Goal: Check status: Check status

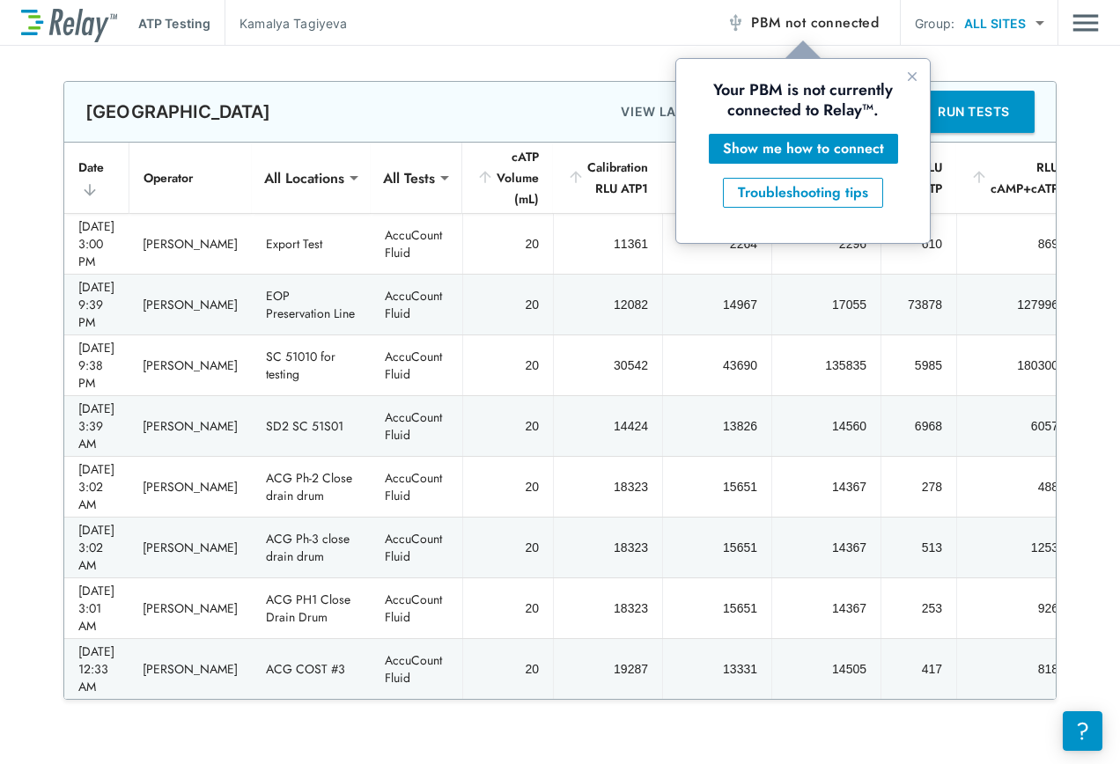
click at [832, 27] on span "not connected" at bounding box center [831, 22] width 93 height 20
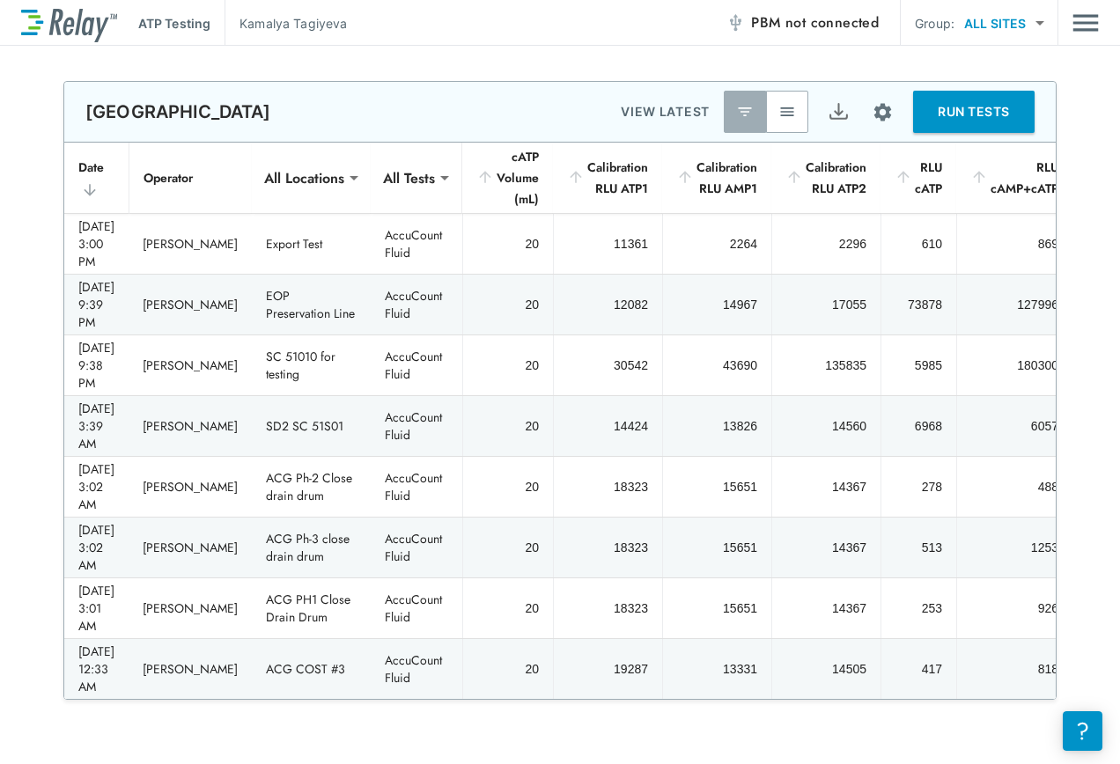
click at [832, 27] on span "not connected" at bounding box center [831, 22] width 93 height 20
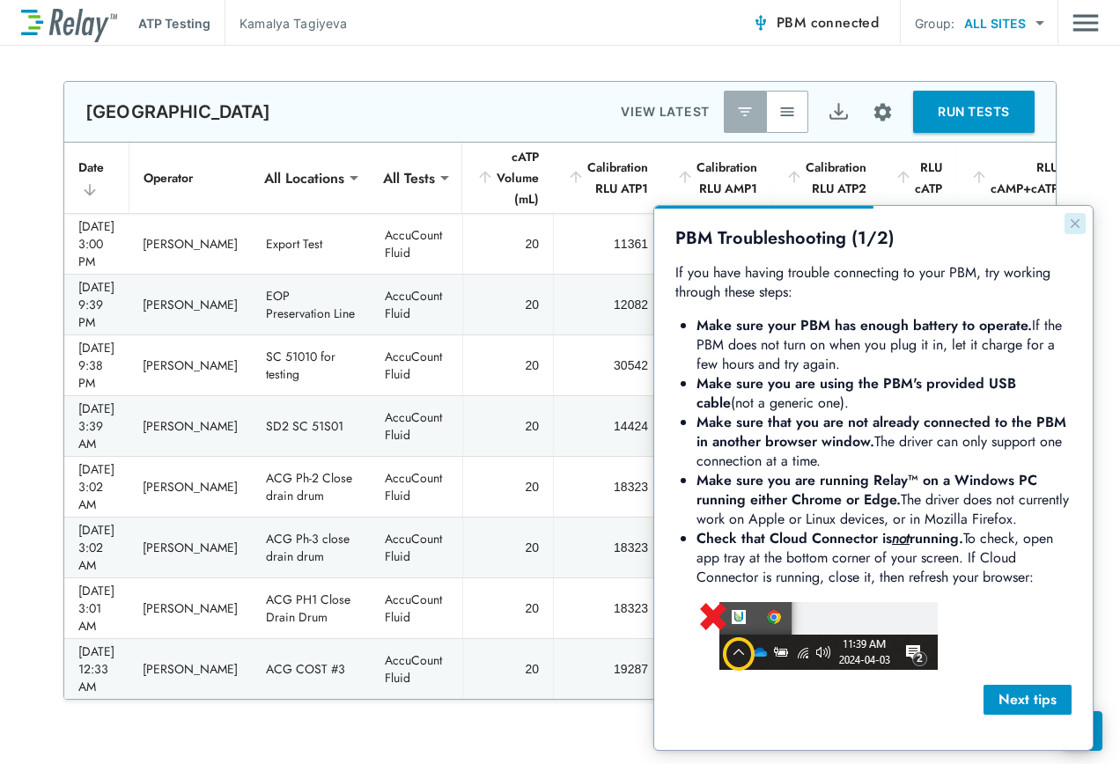
click at [1079, 225] on icon "Close guide" at bounding box center [1075, 224] width 14 height 14
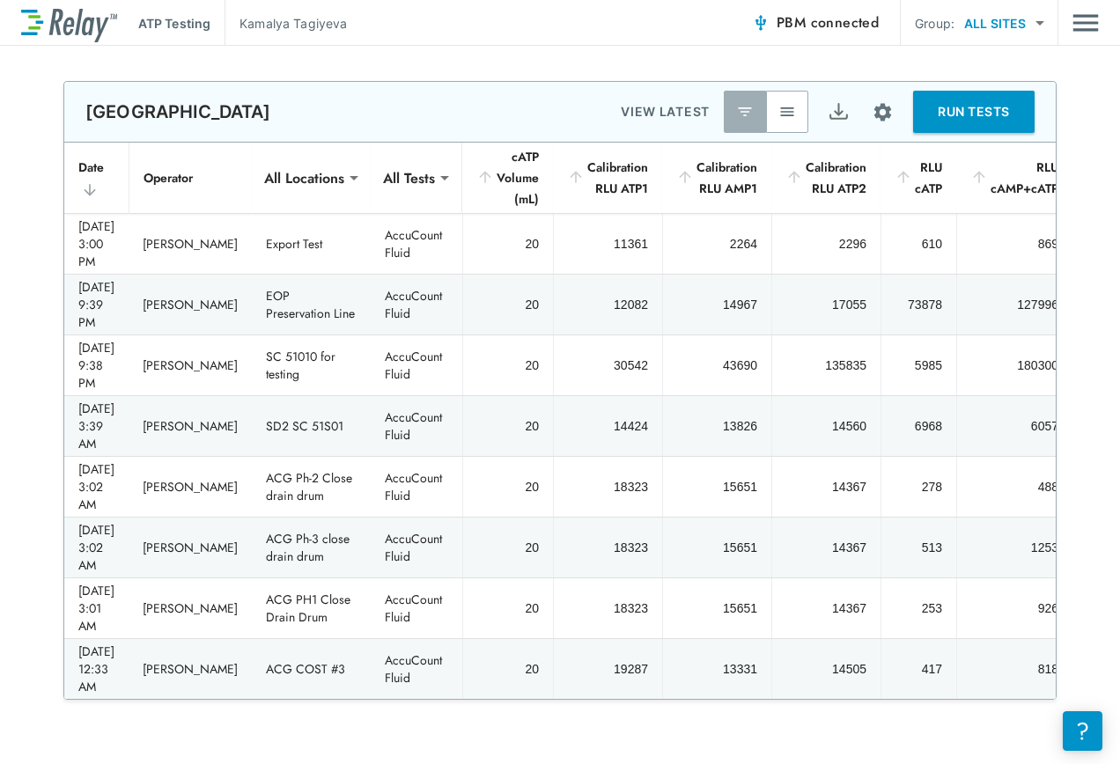
scroll to position [35, 0]
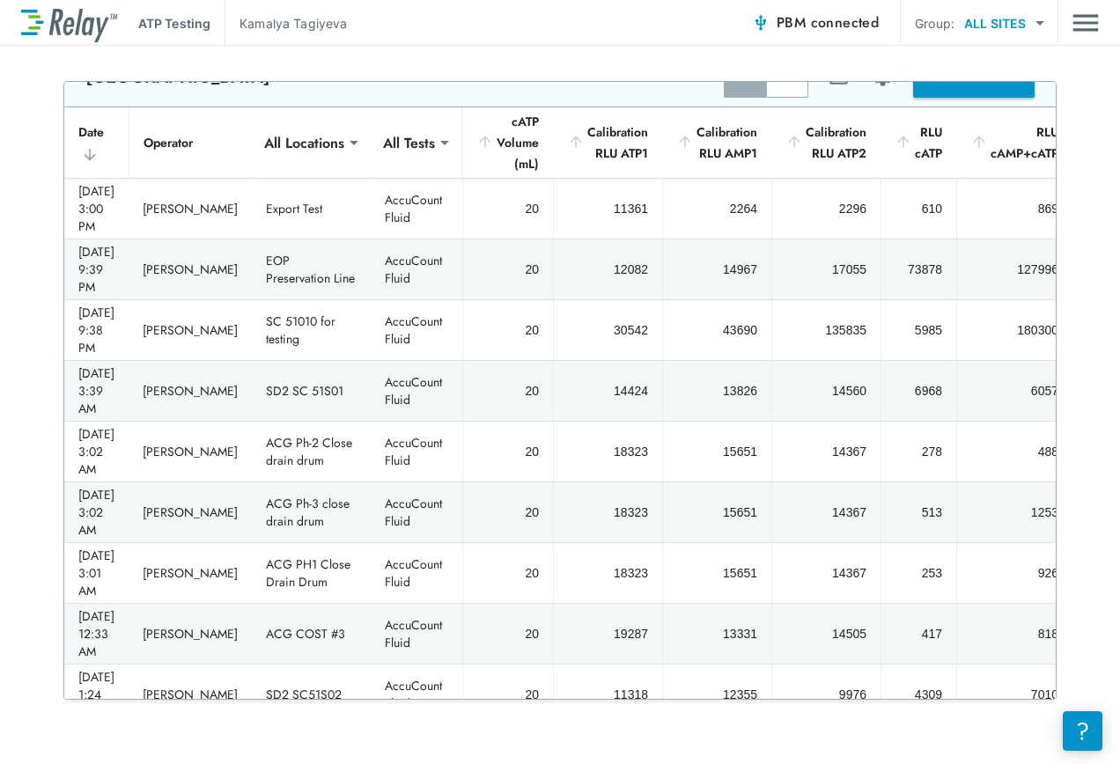
drag, startPoint x: 848, startPoint y: 621, endPoint x: 770, endPoint y: 607, distance: 78.7
click at [771, 725] on td "15333" at bounding box center [825, 755] width 109 height 60
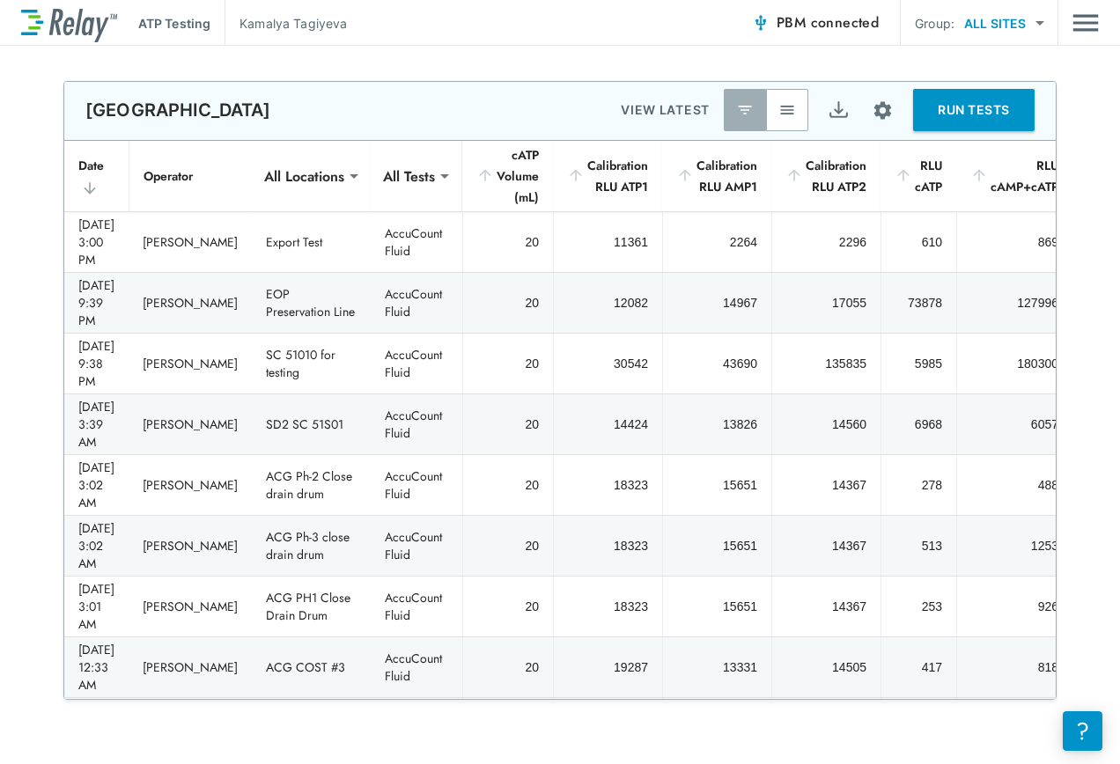
scroll to position [0, 0]
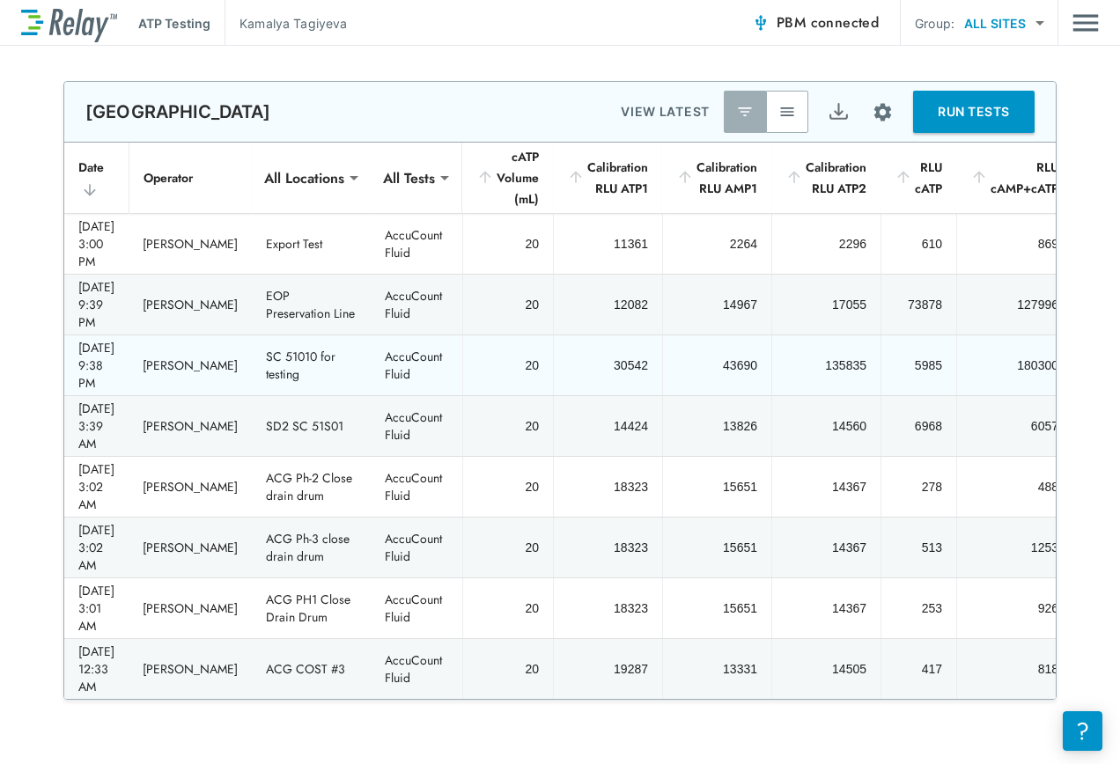
drag, startPoint x: 783, startPoint y: 600, endPoint x: 346, endPoint y: 304, distance: 527.5
click at [346, 335] on td "SC 51010 for testing" at bounding box center [311, 365] width 119 height 60
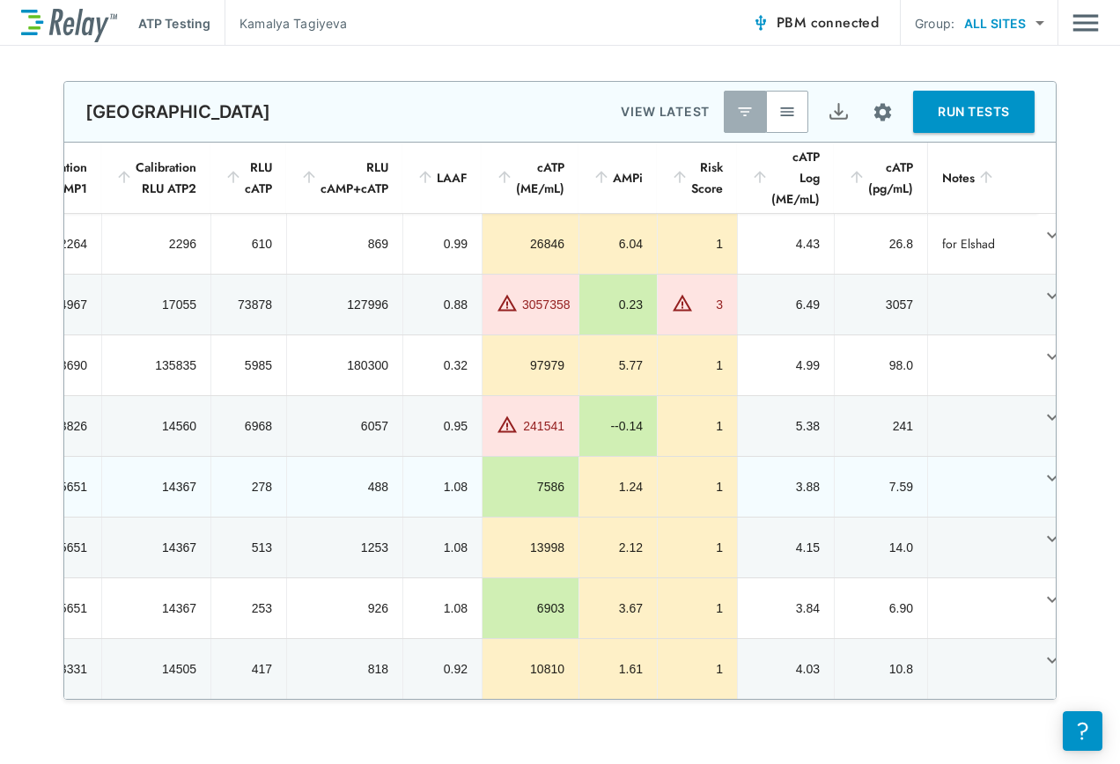
click at [482, 457] on td "7586" at bounding box center [530, 487] width 97 height 60
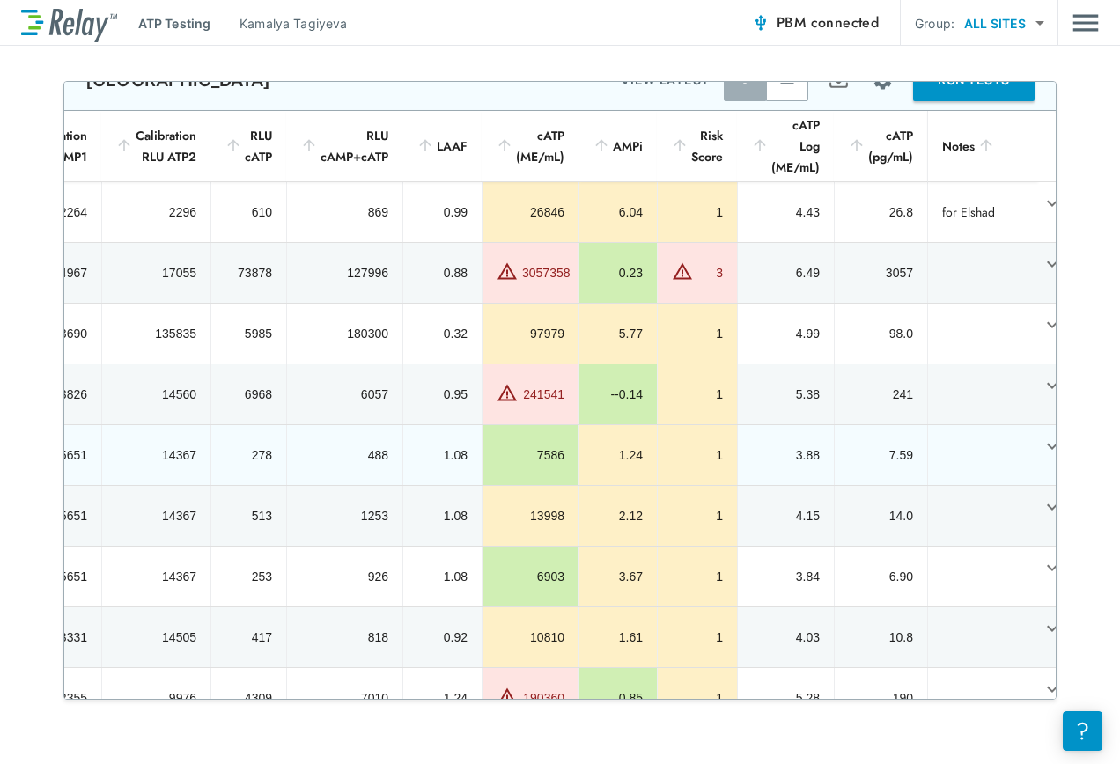
scroll to position [0, 0]
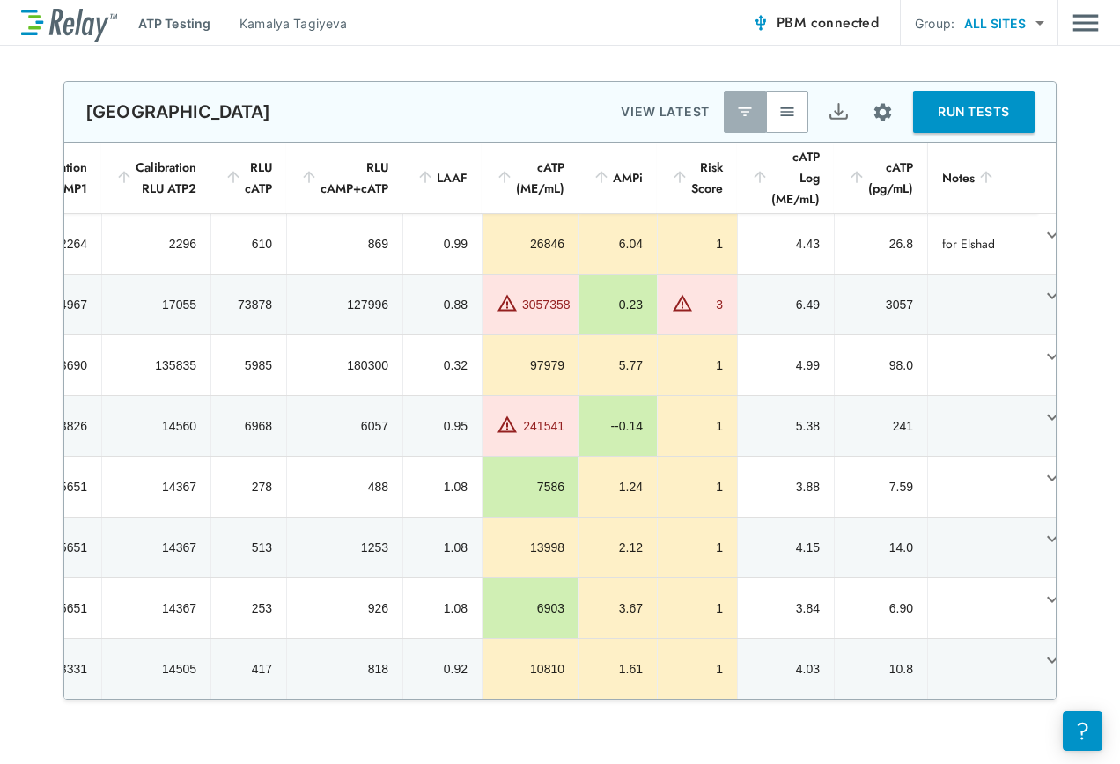
drag, startPoint x: 901, startPoint y: 695, endPoint x: 751, endPoint y: 682, distance: 150.2
click at [594, 539] on div "2.12" at bounding box center [617, 548] width 49 height 18
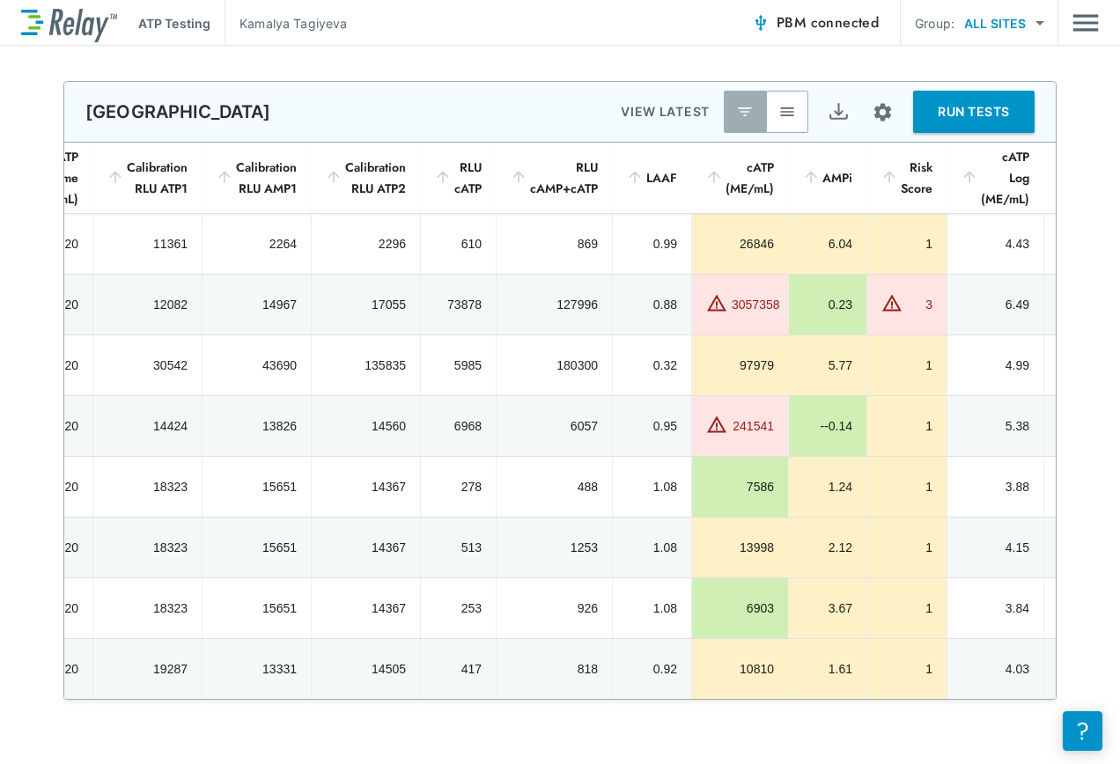
scroll to position [0, 670]
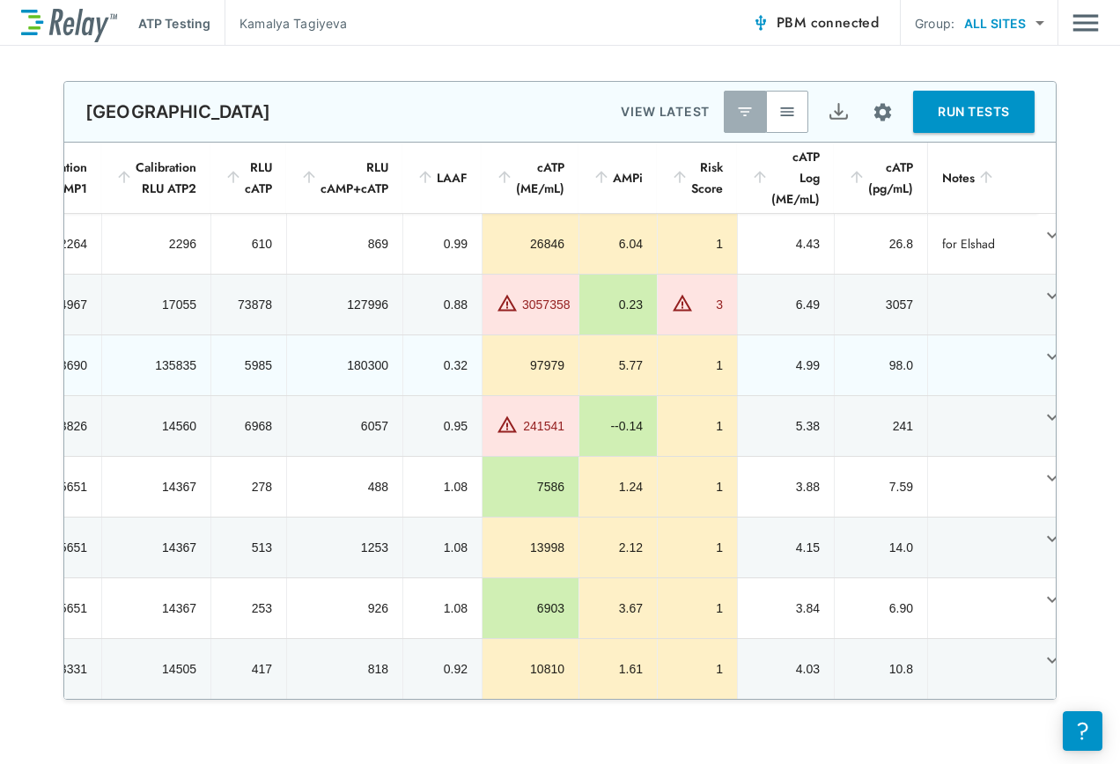
click at [350, 335] on td "180300" at bounding box center [344, 365] width 116 height 60
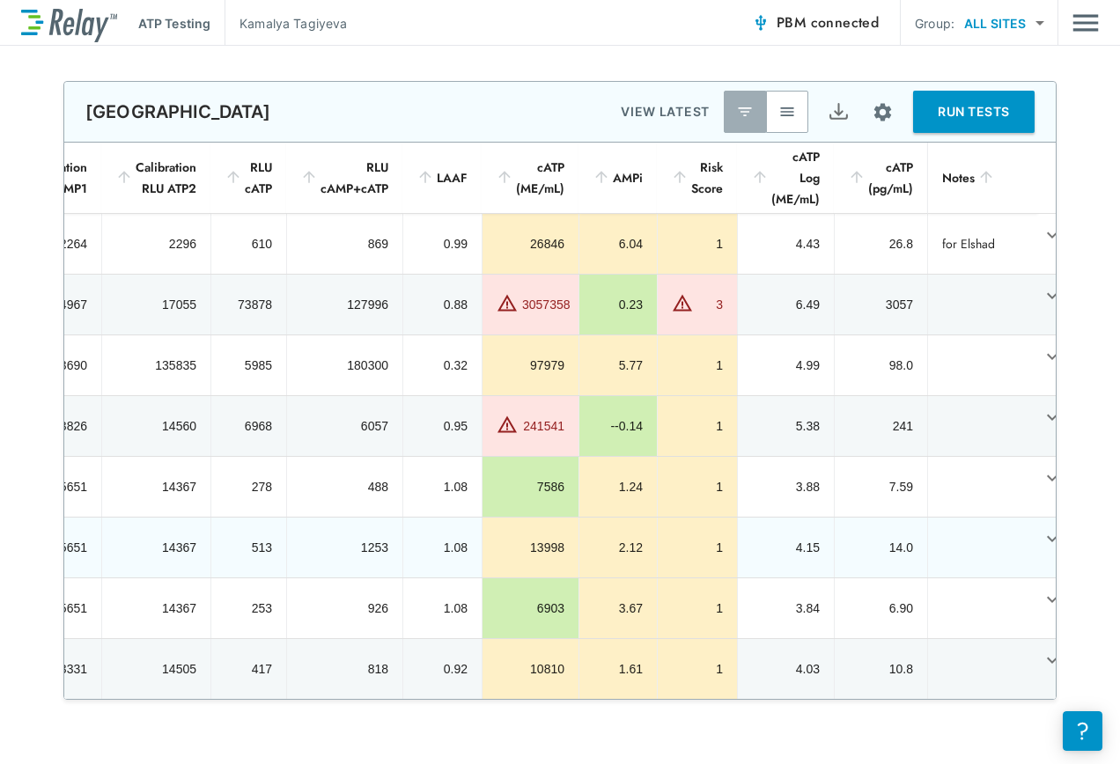
drag, startPoint x: 350, startPoint y: 303, endPoint x: 284, endPoint y: 453, distance: 164.0
click at [286, 518] on td "1253" at bounding box center [344, 548] width 116 height 60
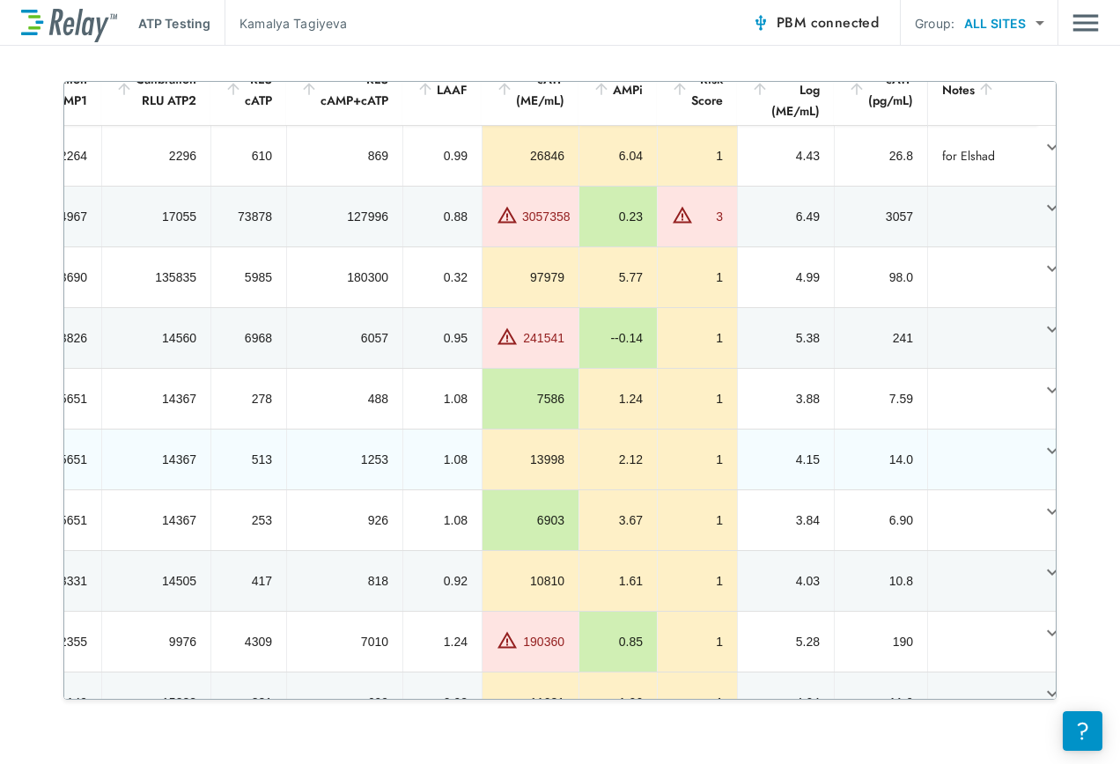
scroll to position [0, 0]
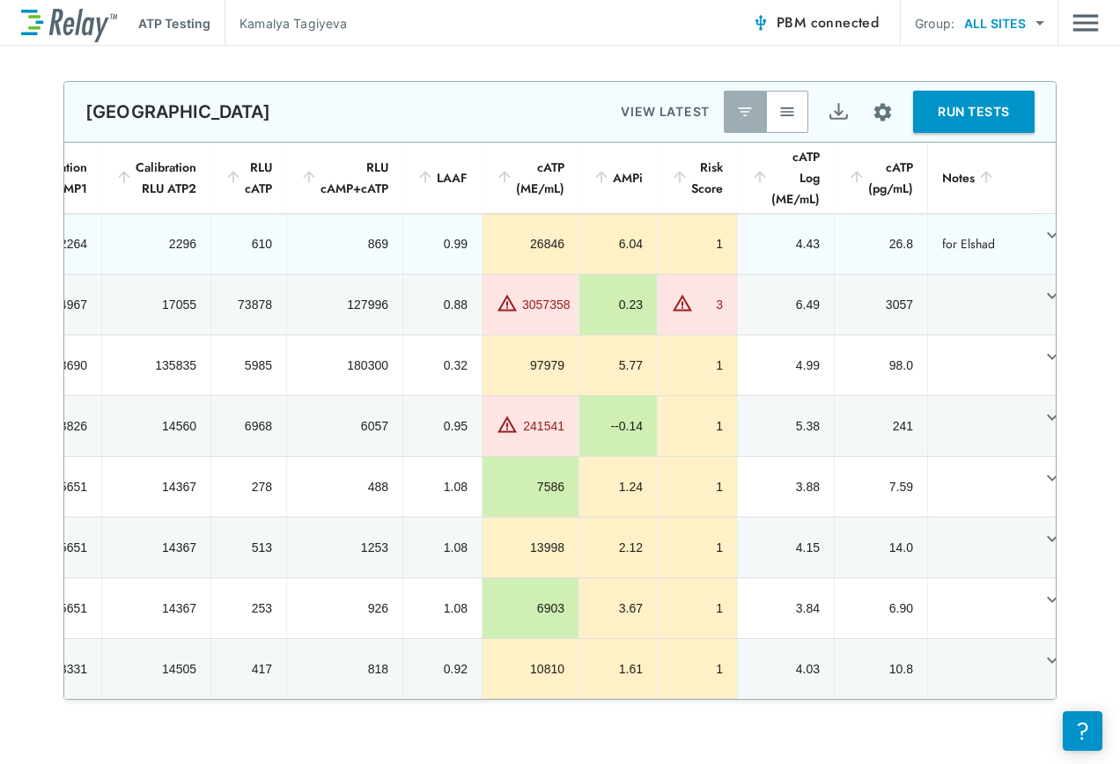
click at [269, 248] on td "610" at bounding box center [248, 244] width 76 height 60
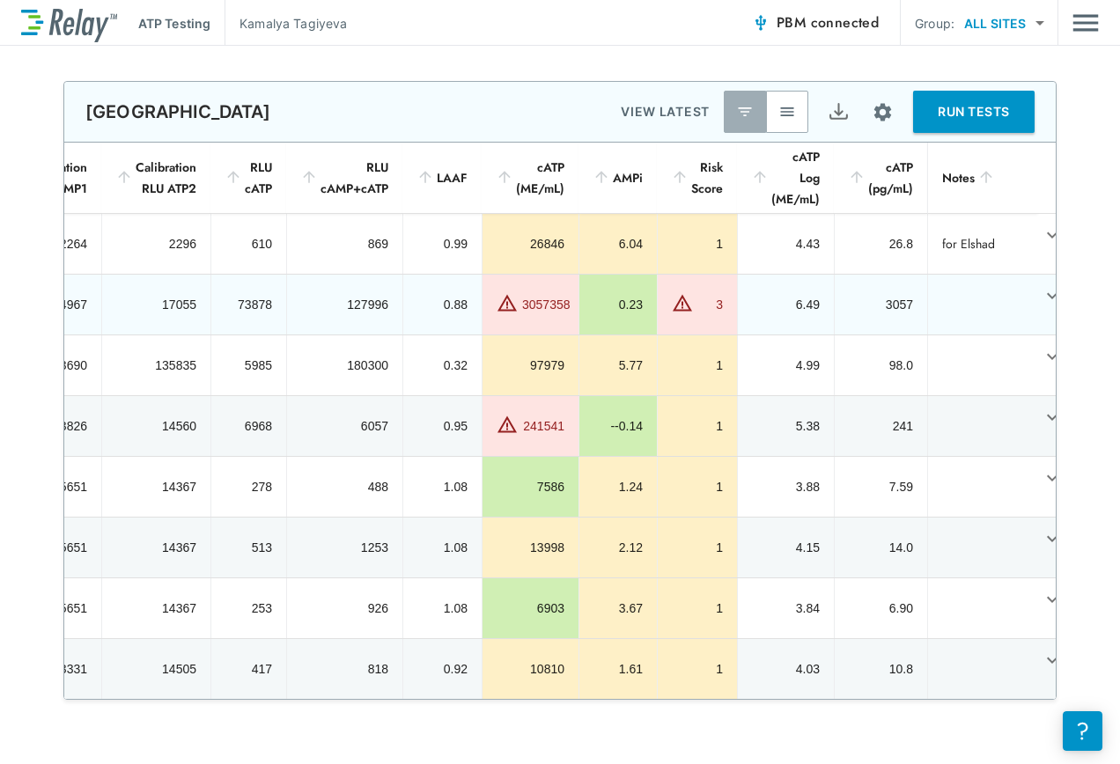
click at [127, 296] on div "17055" at bounding box center [156, 305] width 80 height 18
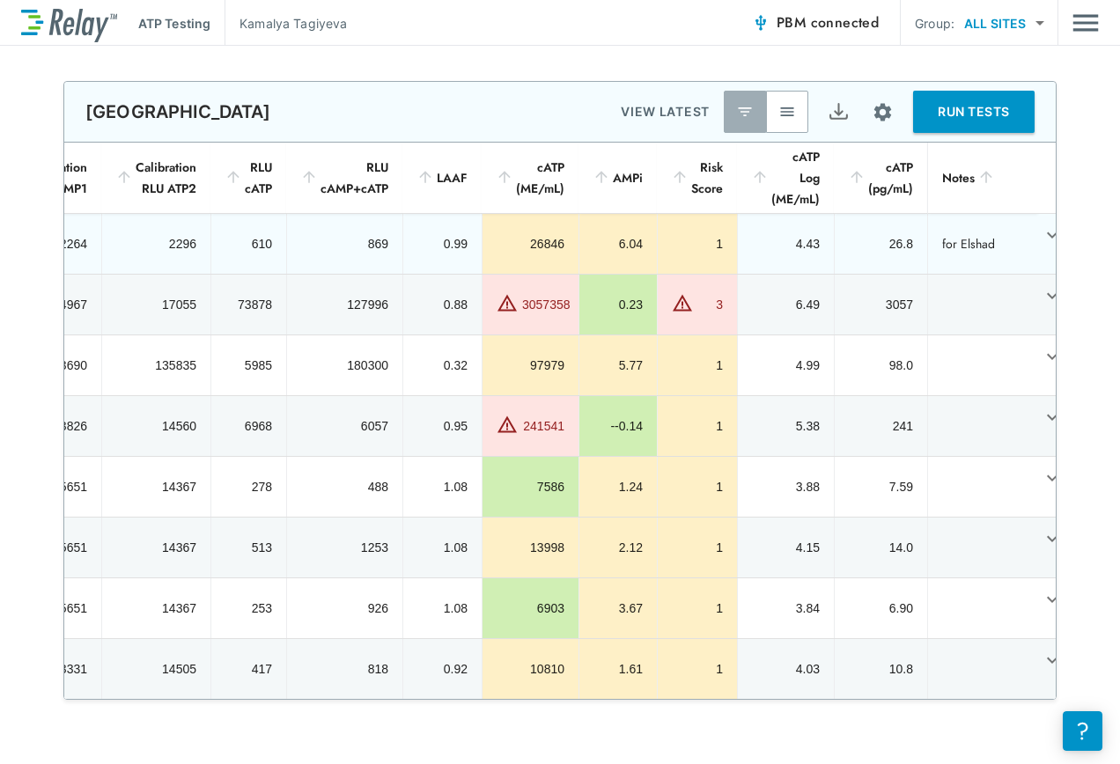
click at [116, 241] on div "2296" at bounding box center [156, 244] width 80 height 18
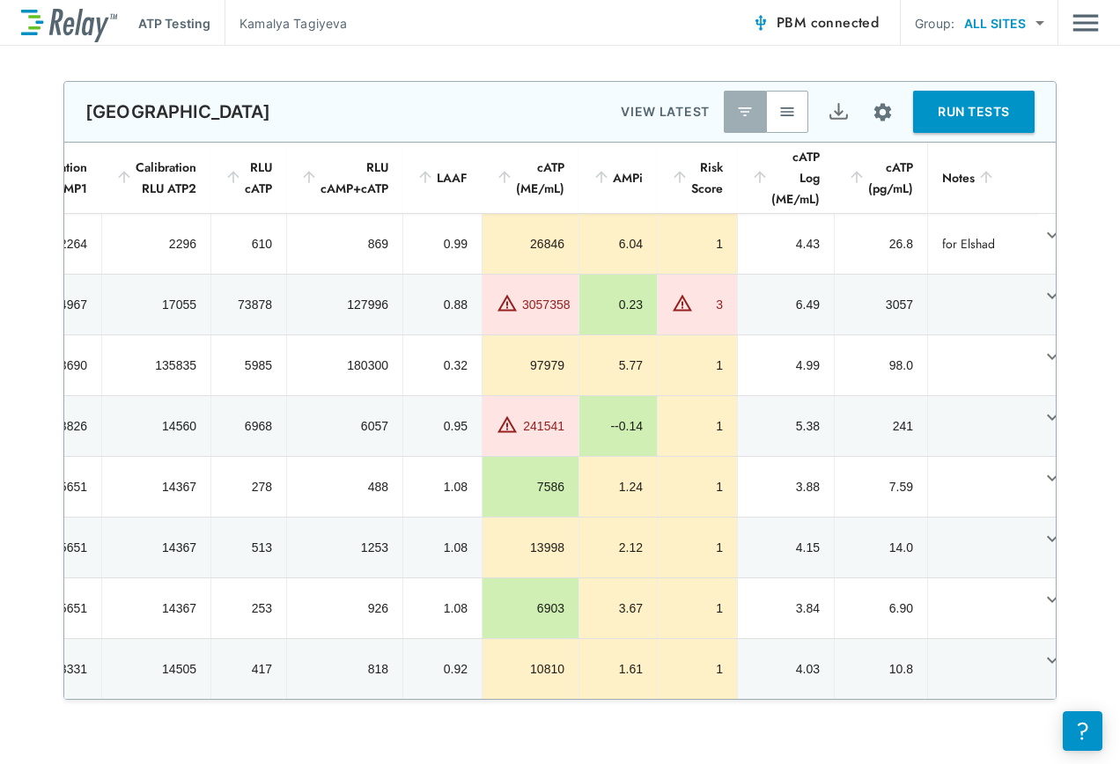
click at [226, 417] on div "6968" at bounding box center [249, 426] width 47 height 18
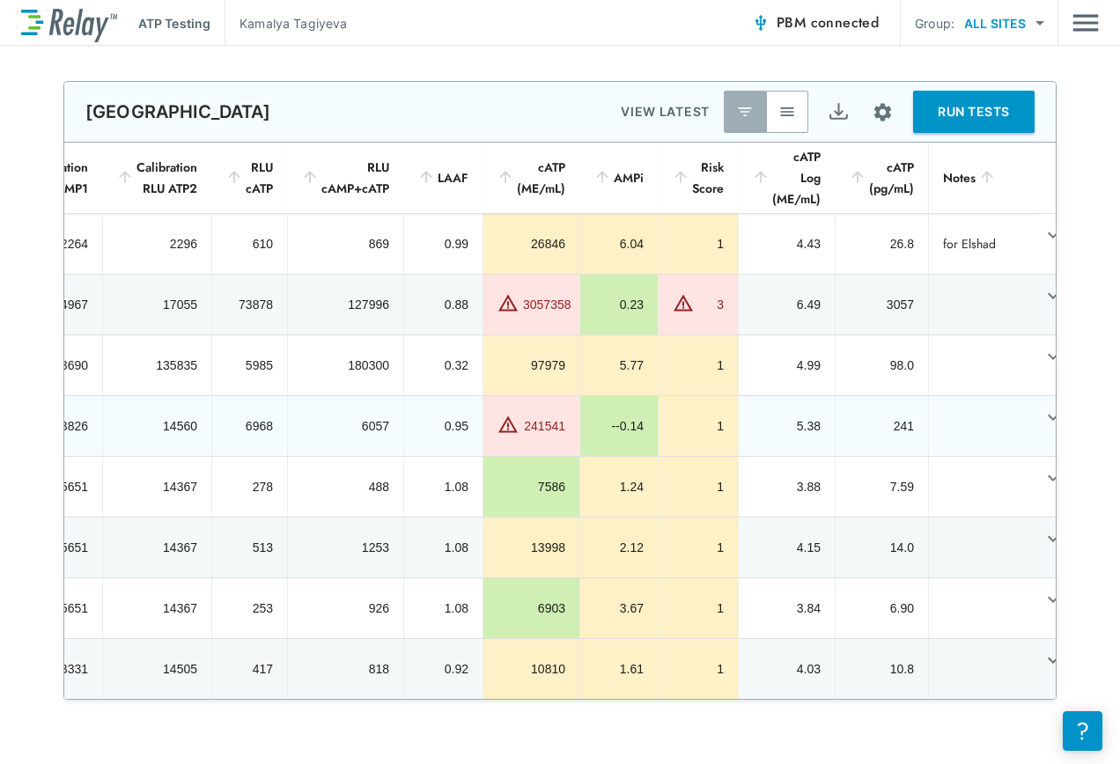
click at [156, 396] on td "14560" at bounding box center [156, 426] width 109 height 60
click at [80, 278] on td "14967" at bounding box center [47, 305] width 109 height 60
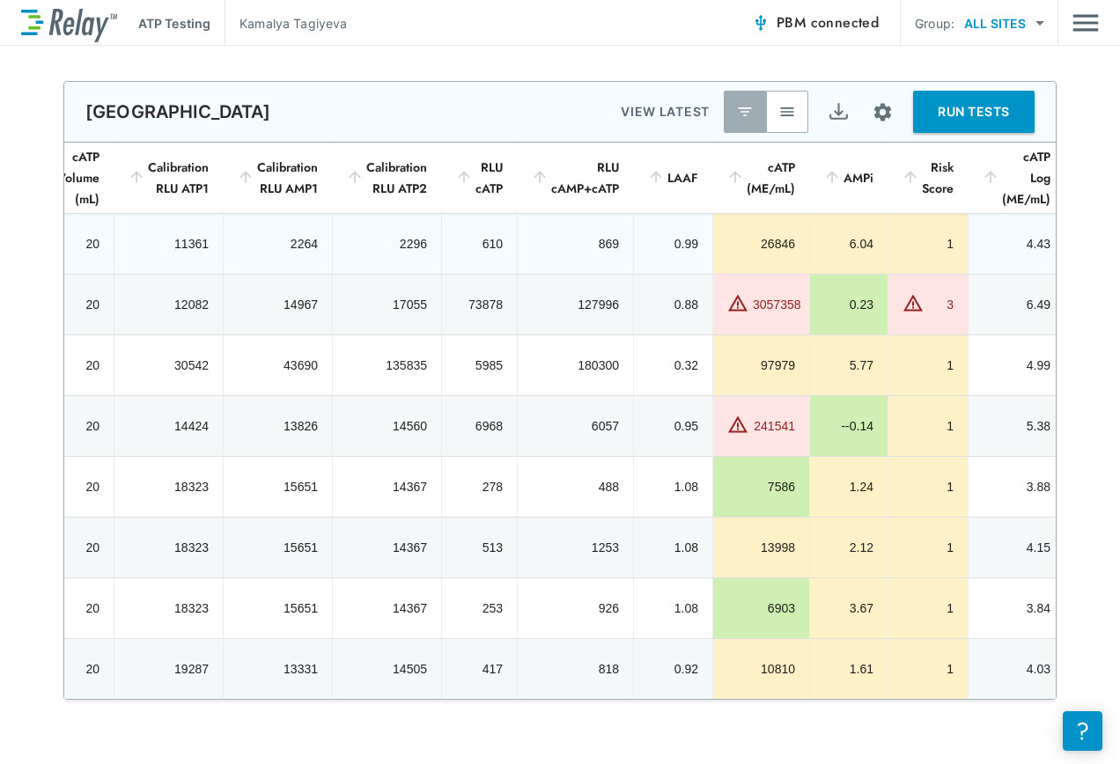
scroll to position [0, 670]
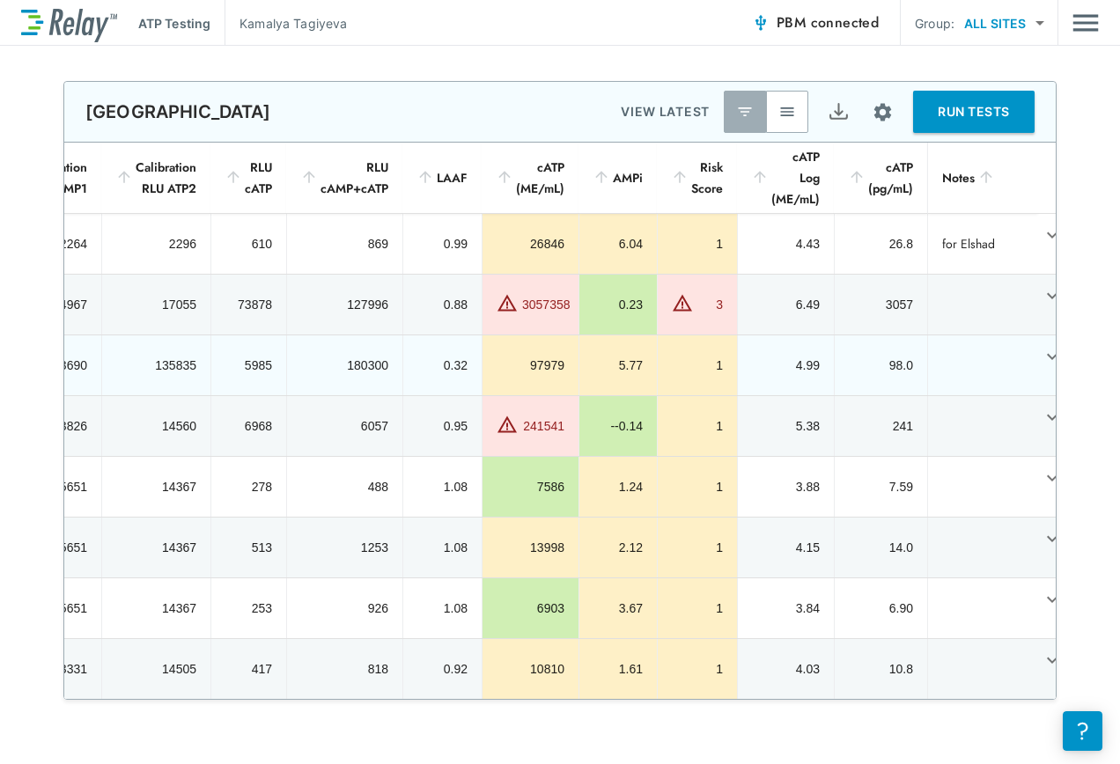
click at [417, 357] on div "0.32" at bounding box center [442, 366] width 50 height 18
